Goal: Go to known website: Access a specific website the user already knows

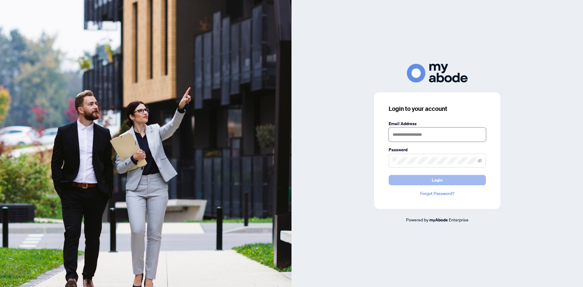
type input "**********"
click at [445, 179] on button "Login" at bounding box center [437, 180] width 97 height 10
